Goal: Transaction & Acquisition: Purchase product/service

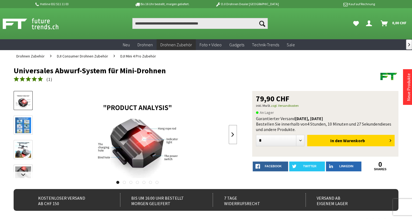
click at [233, 134] on link at bounding box center [233, 134] width 8 height 19
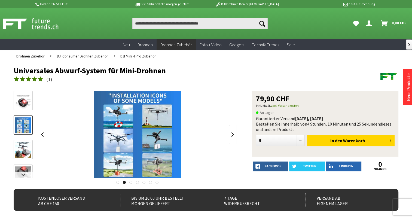
click at [233, 134] on link at bounding box center [233, 134] width 8 height 19
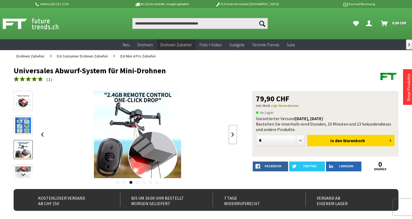
click at [233, 134] on link at bounding box center [233, 134] width 8 height 19
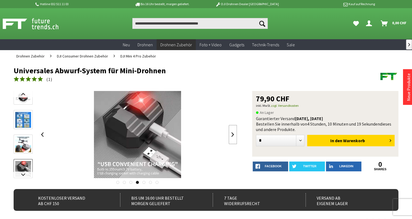
click at [233, 134] on link at bounding box center [233, 134] width 8 height 19
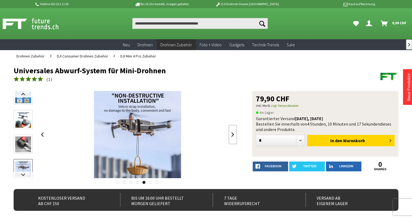
click at [233, 134] on link at bounding box center [233, 134] width 8 height 19
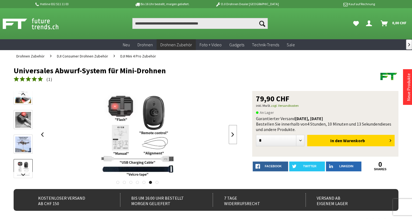
click at [233, 134] on link at bounding box center [233, 134] width 8 height 19
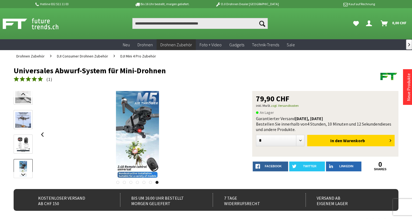
click at [233, 134] on div at bounding box center [137, 134] width 199 height 87
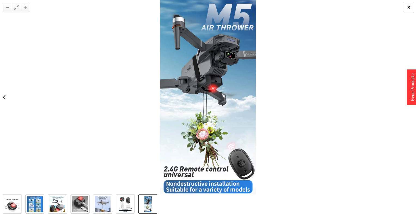
click at [405, 8] on div at bounding box center [408, 7] width 9 height 9
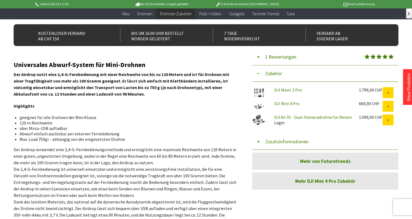
scroll to position [163, 0]
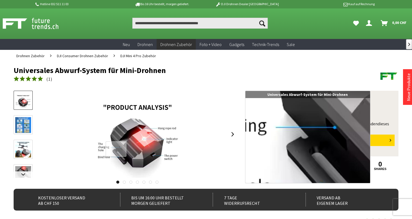
scroll to position [27, 0]
